Goal: Check status

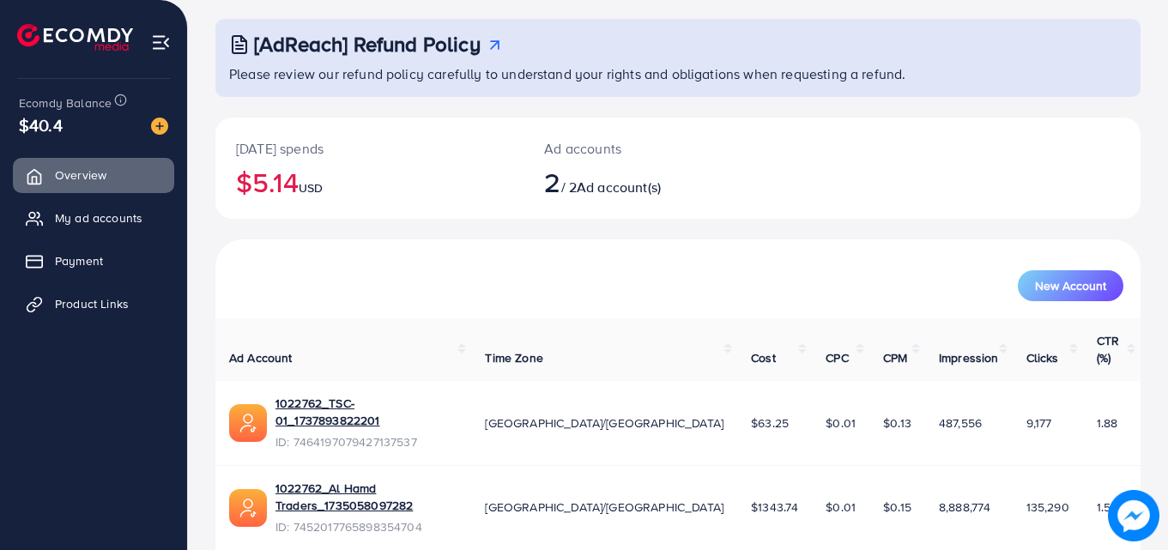
scroll to position [91, 0]
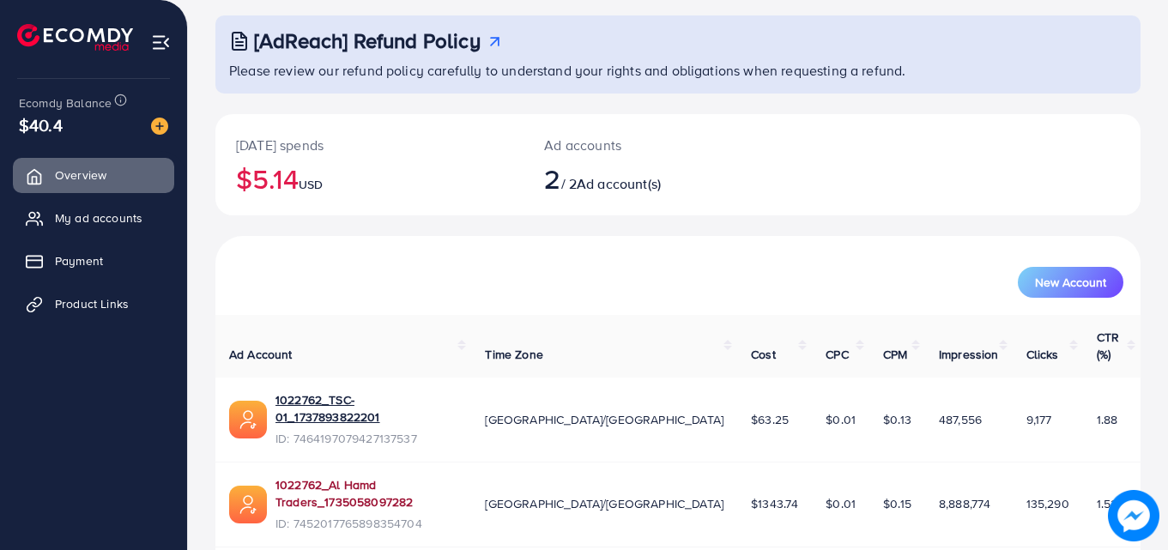
click at [372, 476] on link "1022762_Al Hamd Traders_1735058097282" at bounding box center [366, 493] width 182 height 35
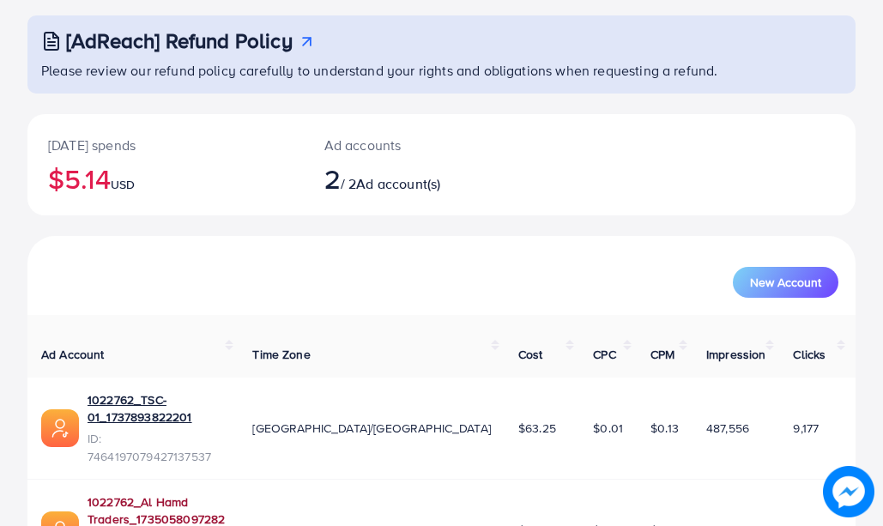
click at [225, 493] on link "1022762_Al Hamd Traders_1735058097282" at bounding box center [156, 510] width 137 height 35
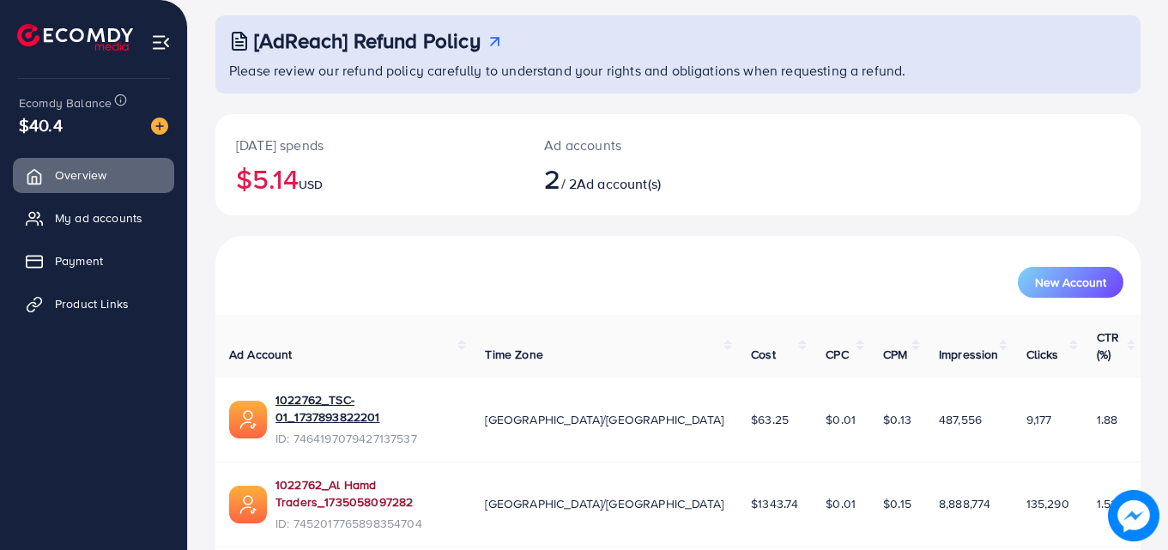
click at [420, 476] on link "1022762_Al Hamd Traders_1735058097282" at bounding box center [366, 493] width 182 height 35
